Goal: Find specific page/section: Find specific page/section

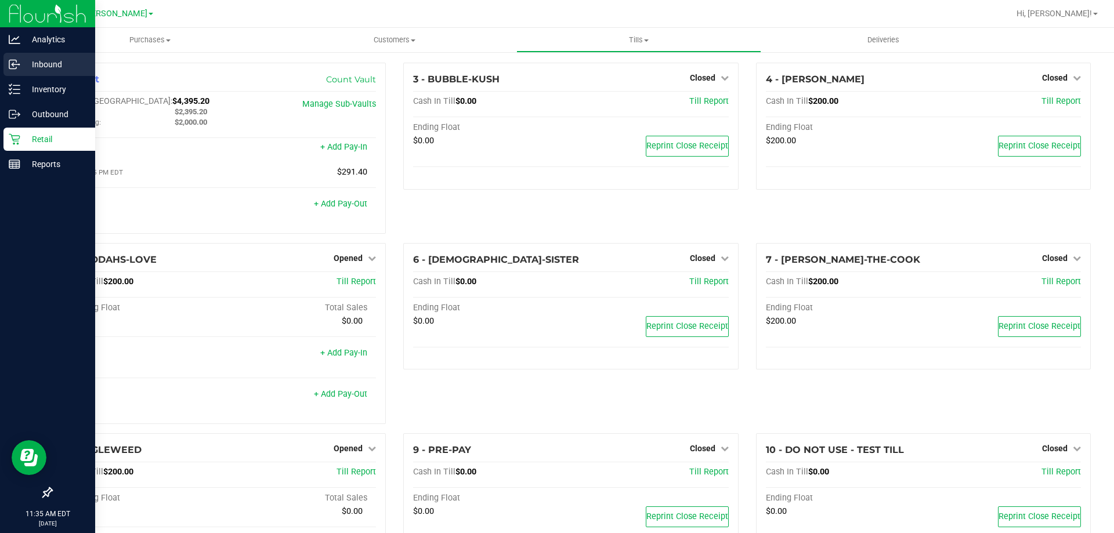
scroll to position [116, 0]
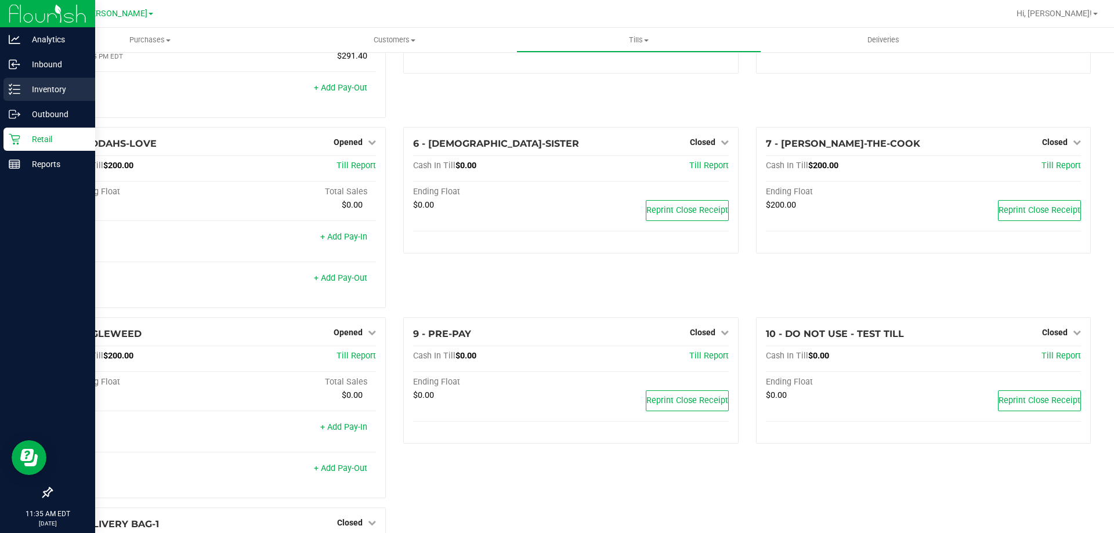
click at [25, 89] on p "Inventory" at bounding box center [55, 89] width 70 height 14
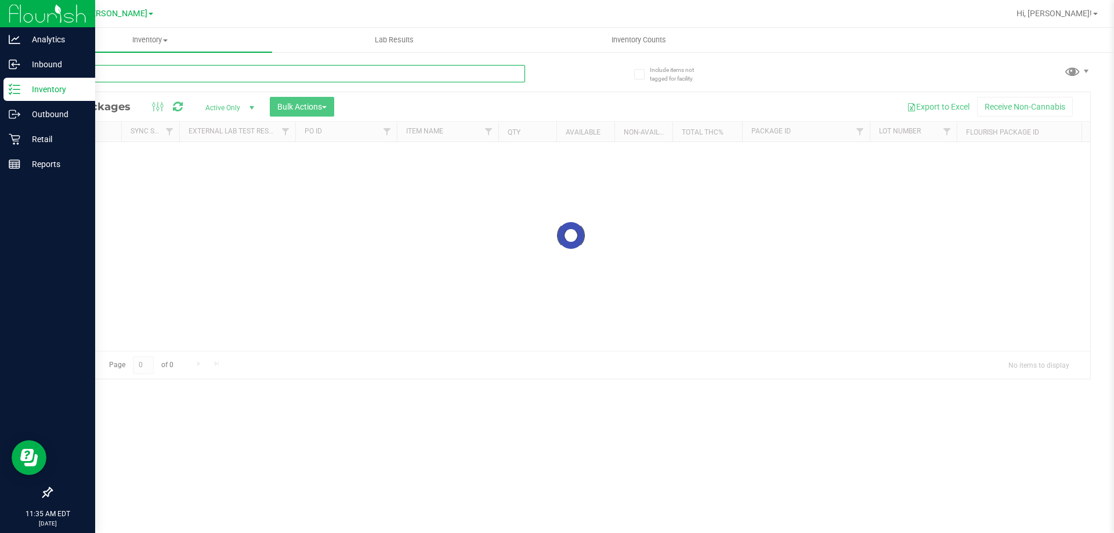
click at [133, 74] on input "text" at bounding box center [288, 73] width 474 height 17
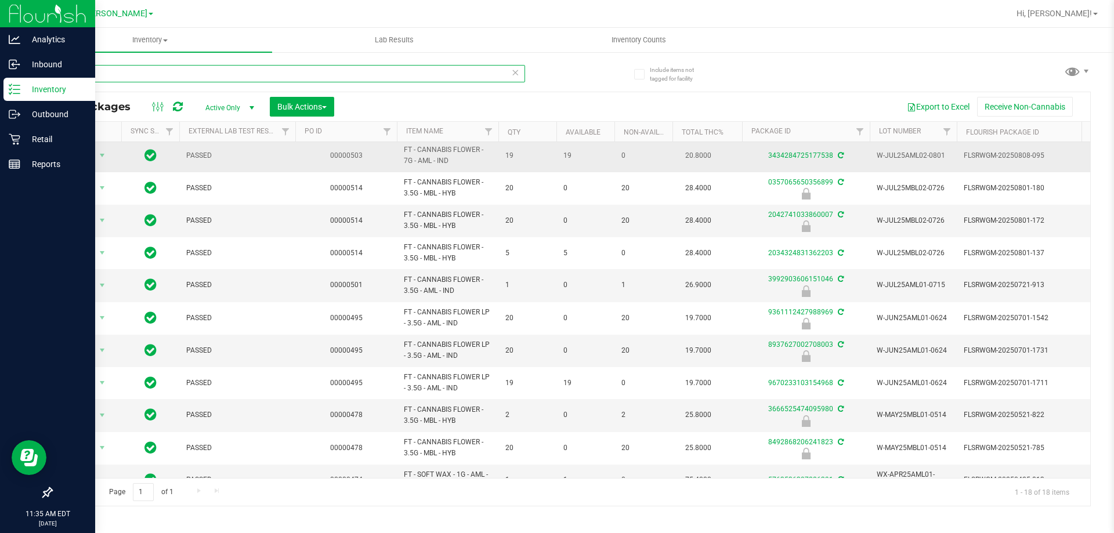
scroll to position [266, 0]
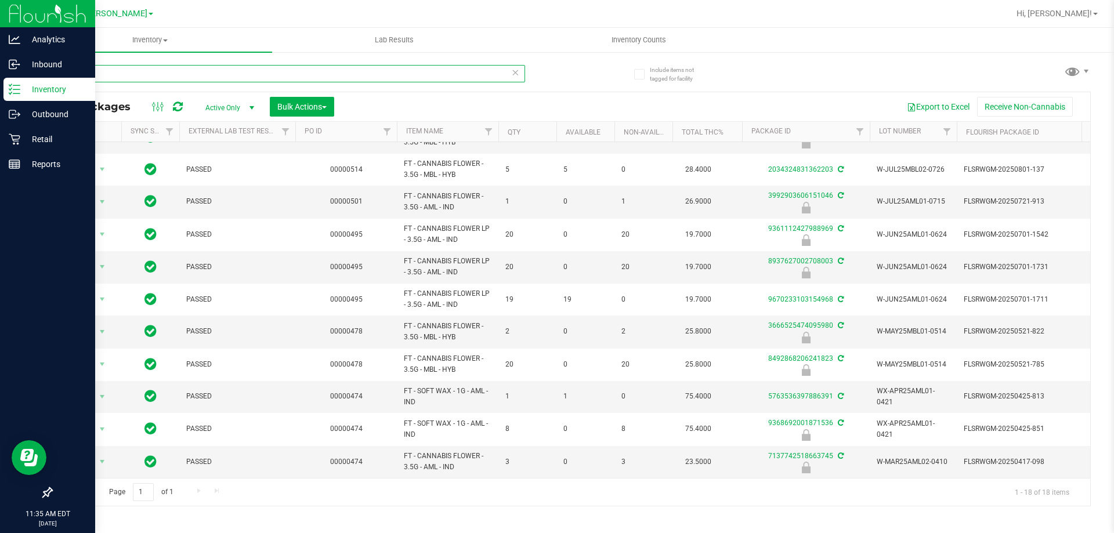
click at [151, 78] on input "arr" at bounding box center [288, 73] width 474 height 17
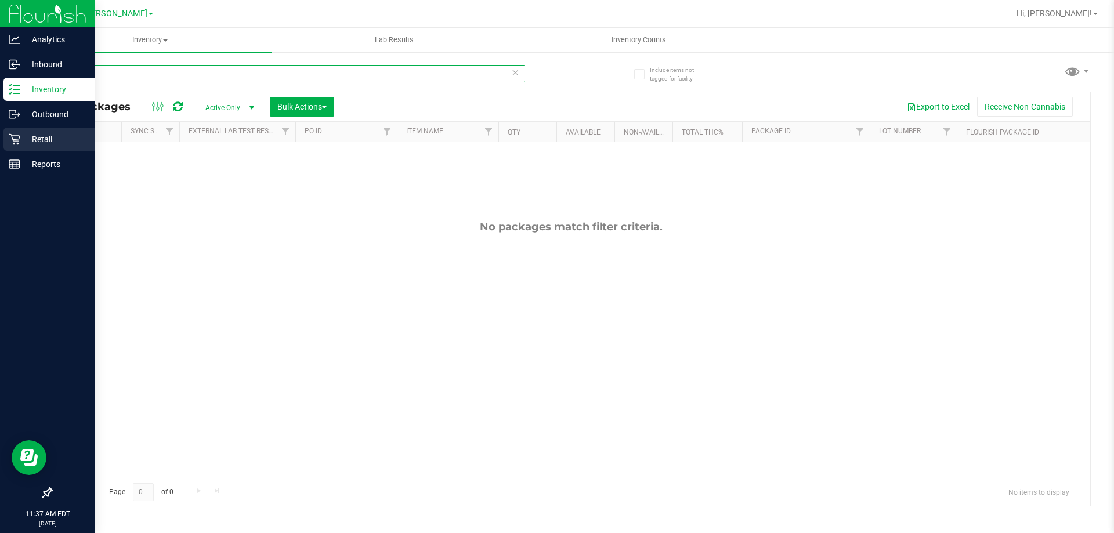
type input "aries"
click at [23, 140] on p "Retail" at bounding box center [55, 139] width 70 height 14
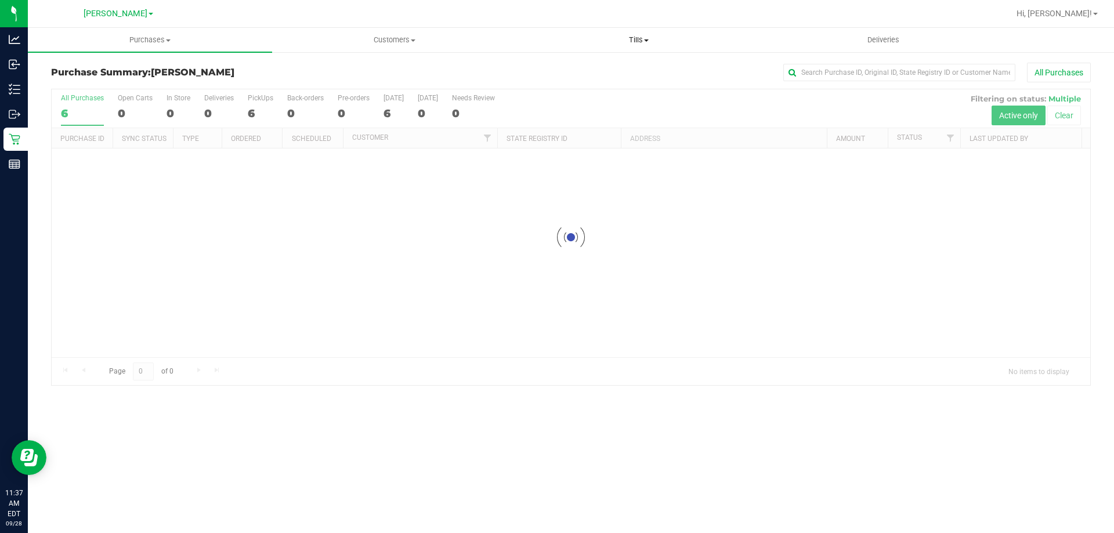
click at [639, 45] on uib-tab-heading "Tills Manage tills Reconcile e-payments" at bounding box center [638, 39] width 243 height 23
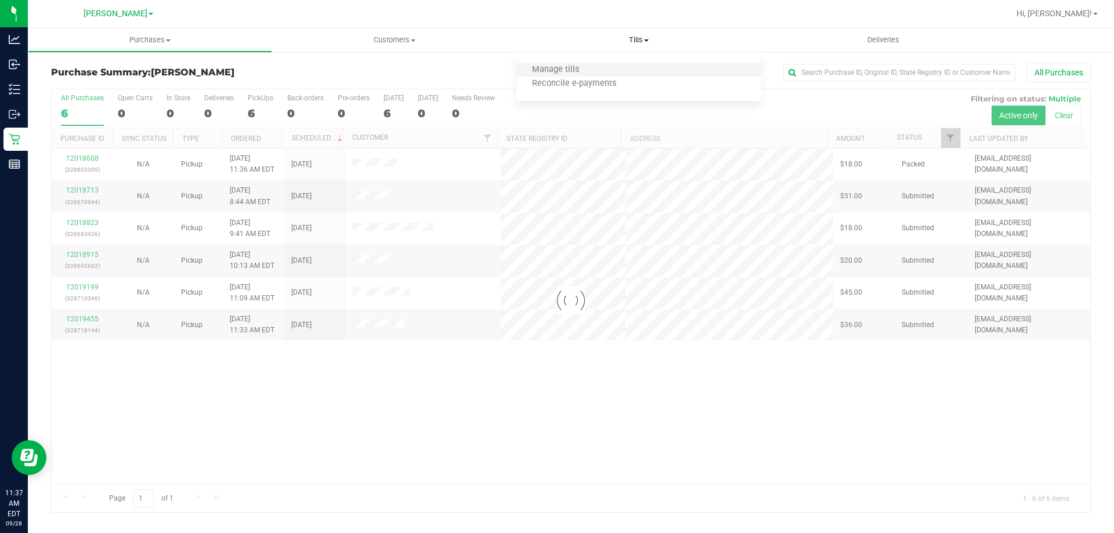
click at [593, 71] on li "Manage tills" at bounding box center [638, 70] width 244 height 14
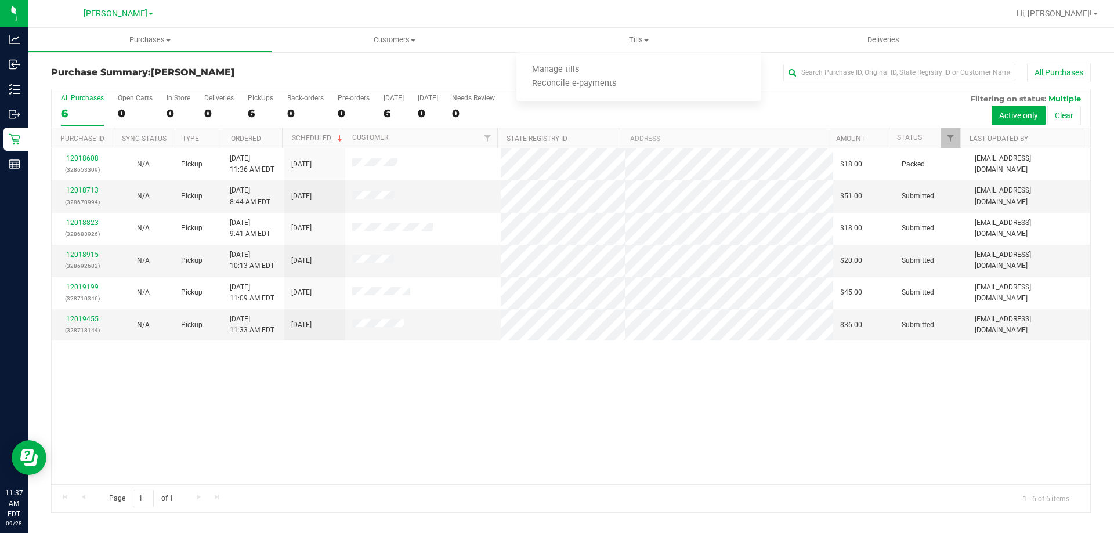
click at [465, 422] on div "12018608 (328653309) N/A Pickup [DATE] 11:36 AM EDT 9/28/2025 $18.00 Packed [EM…" at bounding box center [571, 317] width 1038 height 336
click at [629, 44] on span "Tills" at bounding box center [638, 40] width 244 height 10
click at [627, 66] on li "Manage tills" at bounding box center [638, 70] width 244 height 14
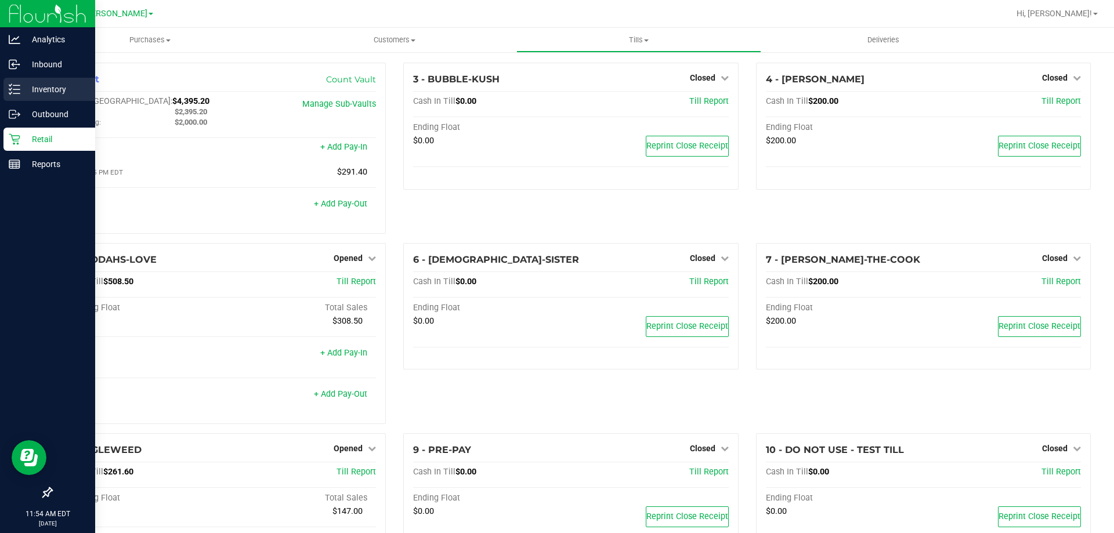
click at [46, 86] on p "Inventory" at bounding box center [55, 89] width 70 height 14
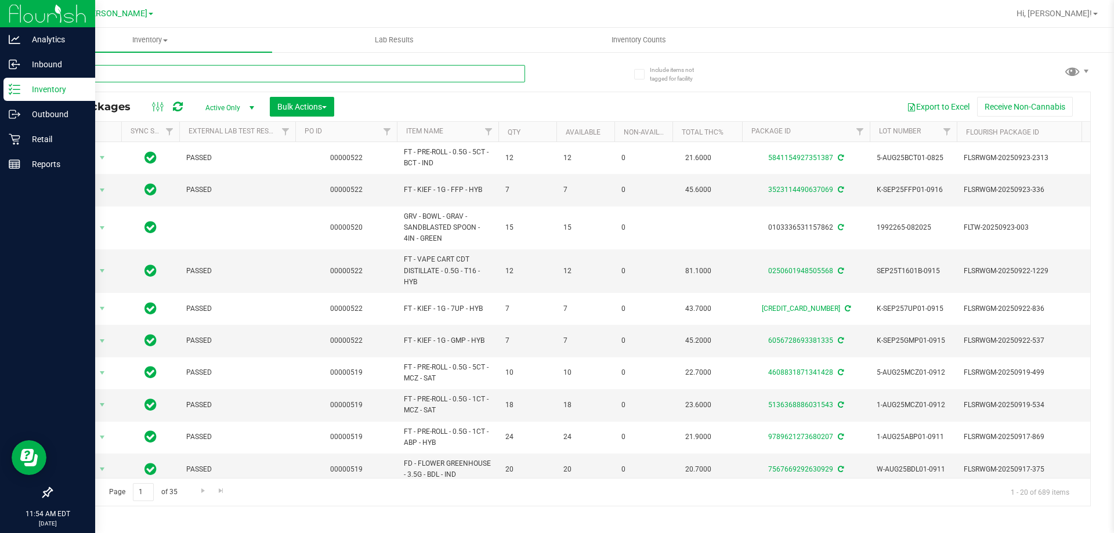
click at [238, 75] on input "text" at bounding box center [288, 73] width 474 height 17
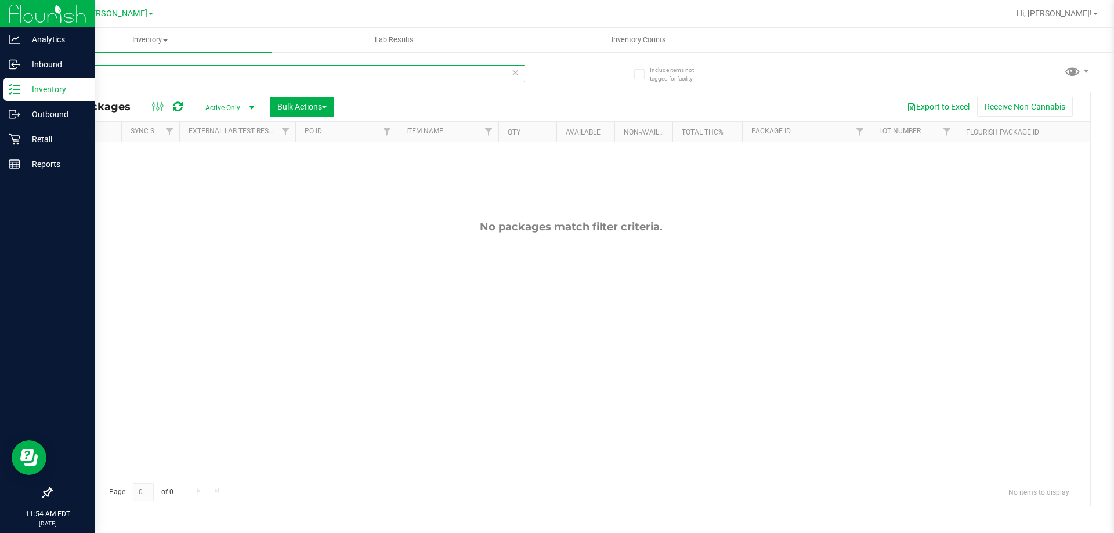
click at [238, 75] on input "shirt" at bounding box center [288, 73] width 474 height 17
type input "logo"
click at [15, 138] on icon at bounding box center [15, 139] width 12 height 12
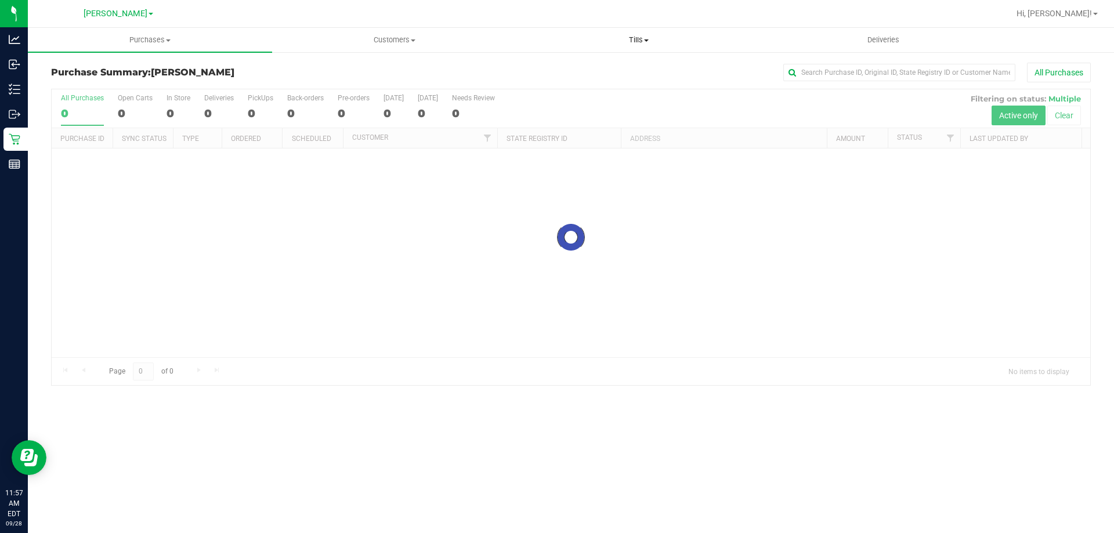
click at [623, 36] on span "Tills" at bounding box center [638, 40] width 243 height 10
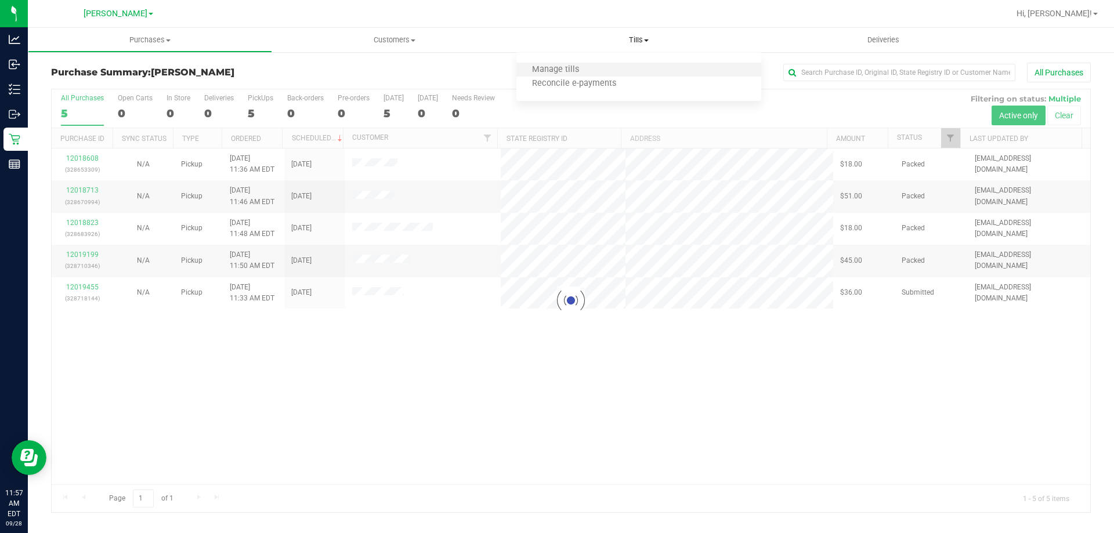
click at [602, 63] on li "Manage tills" at bounding box center [638, 70] width 244 height 14
